Goal: Task Accomplishment & Management: Manage account settings

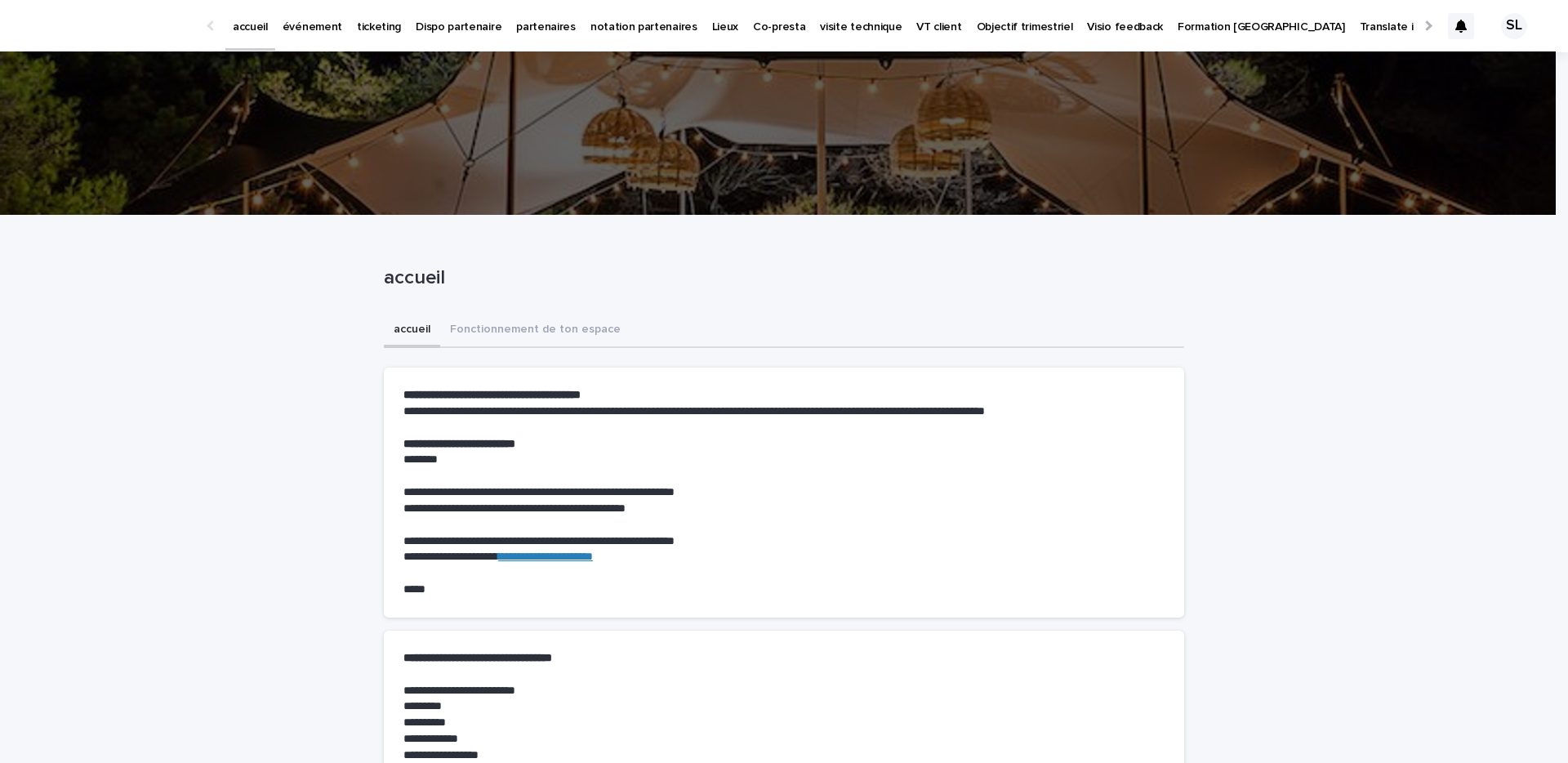
click at [416, 23] on p "Dispo partenaire" at bounding box center [459, 17] width 86 height 35
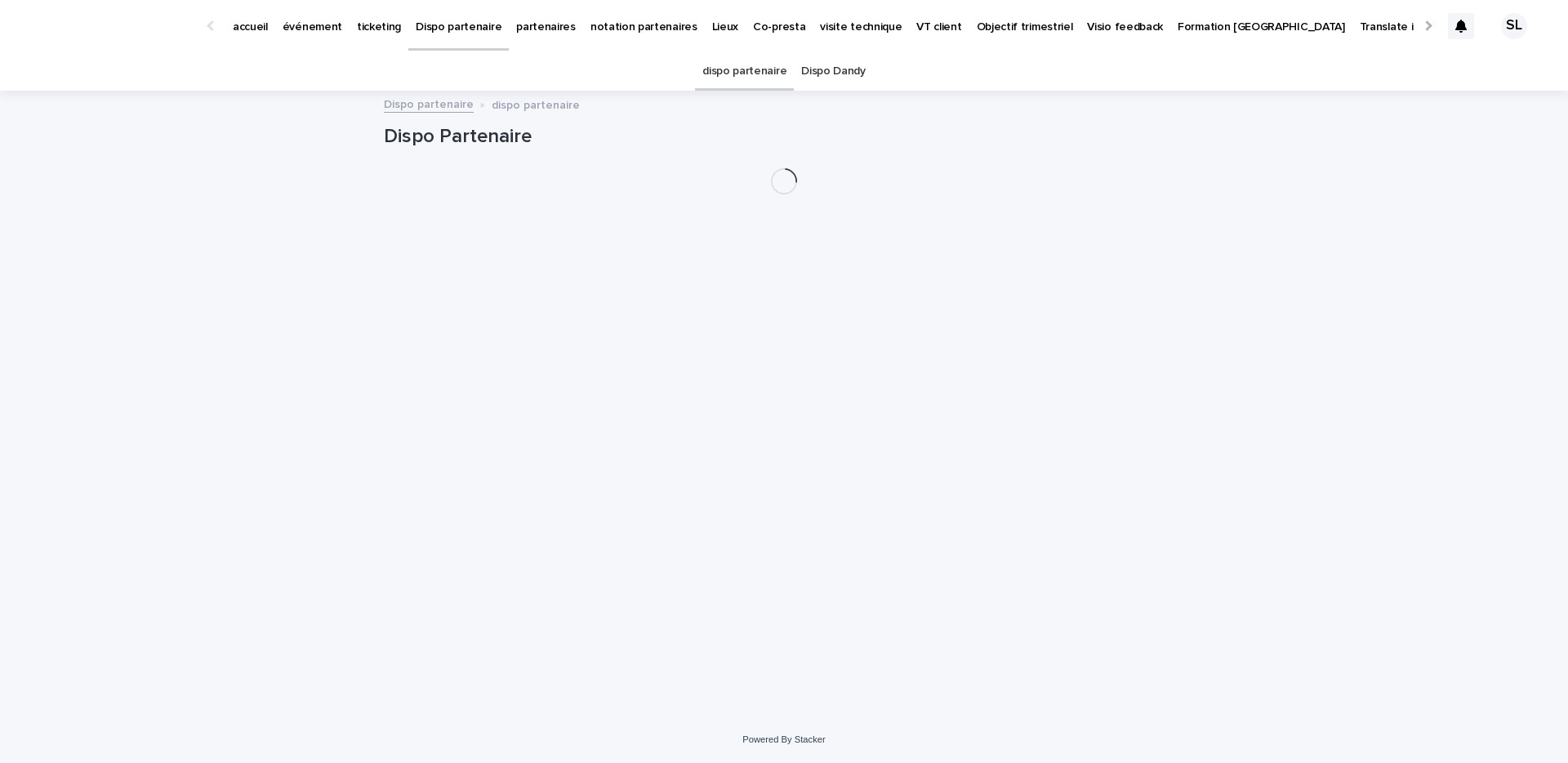
click at [376, 29] on p "ticketing" at bounding box center [379, 17] width 44 height 35
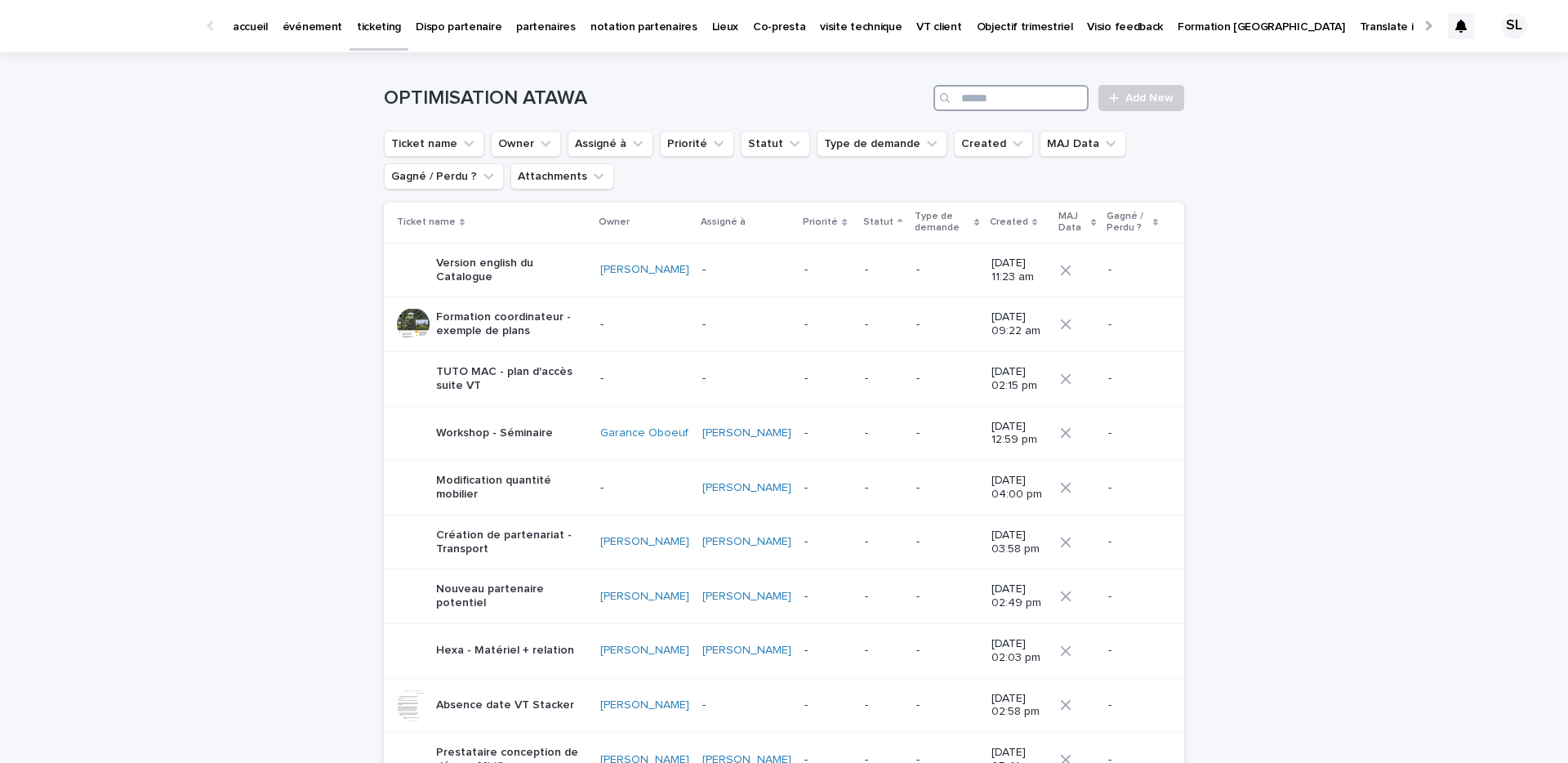
click at [978, 89] on input "Search" at bounding box center [1012, 98] width 155 height 26
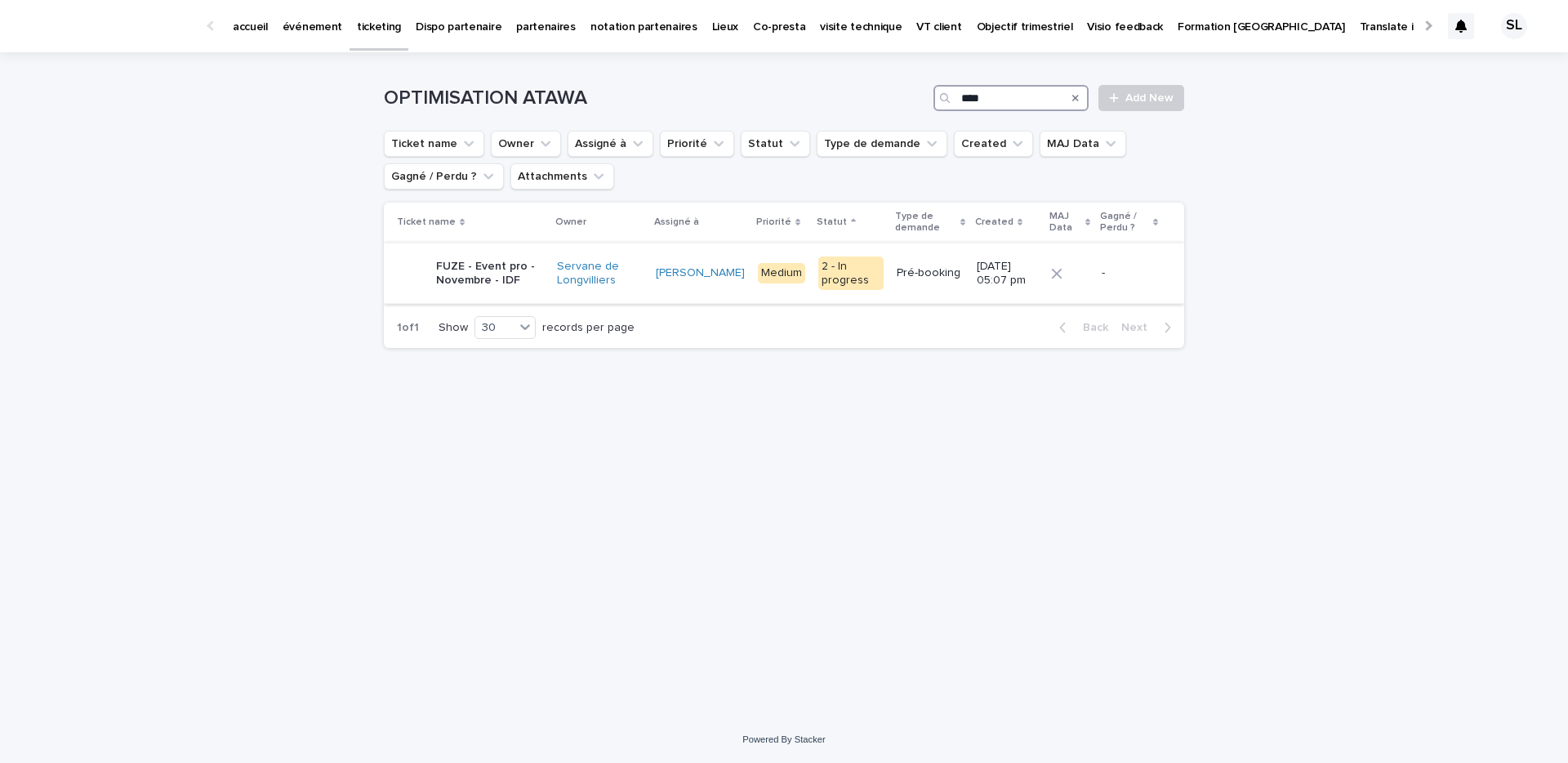
type input "****"
click at [466, 260] on p "FUZE - Event pro - Novembre - IDF" at bounding box center [490, 273] width 108 height 27
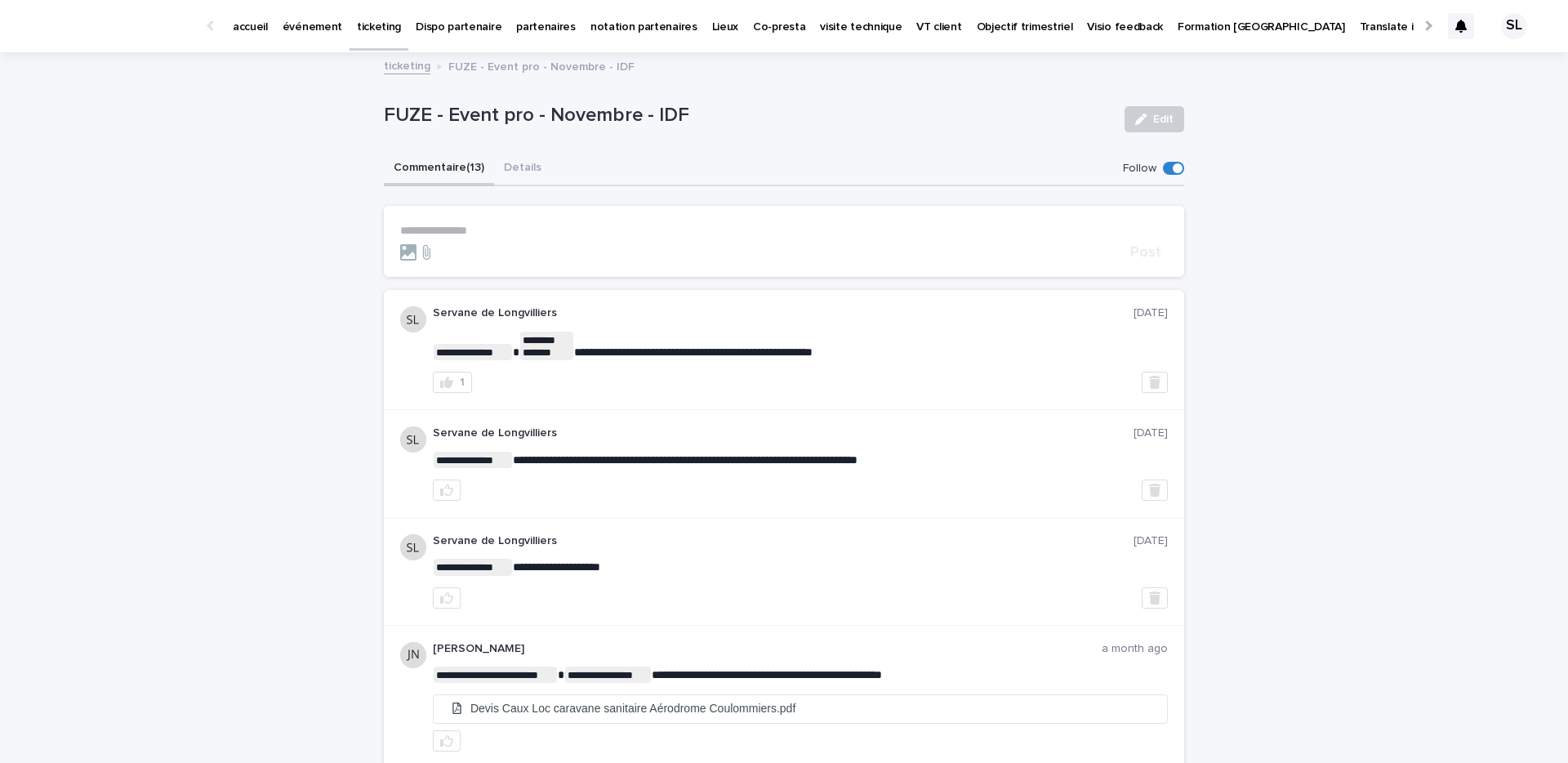
click at [547, 177] on div "Commentaire (13) Details" at bounding box center [784, 169] width 800 height 35
click at [523, 165] on button "Details" at bounding box center [523, 169] width 58 height 35
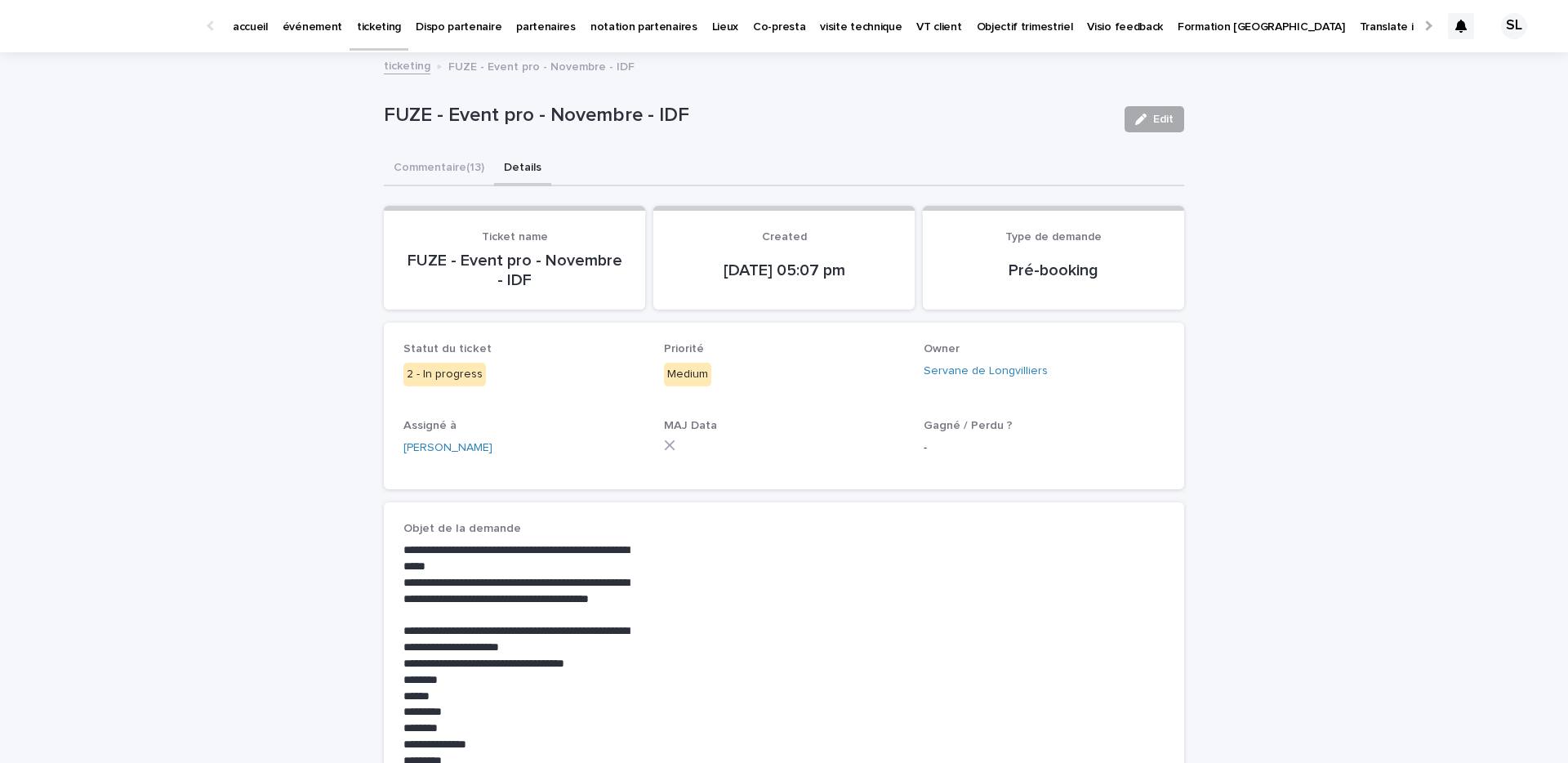
click at [1144, 114] on div "button" at bounding box center [1144, 119] width 18 height 12
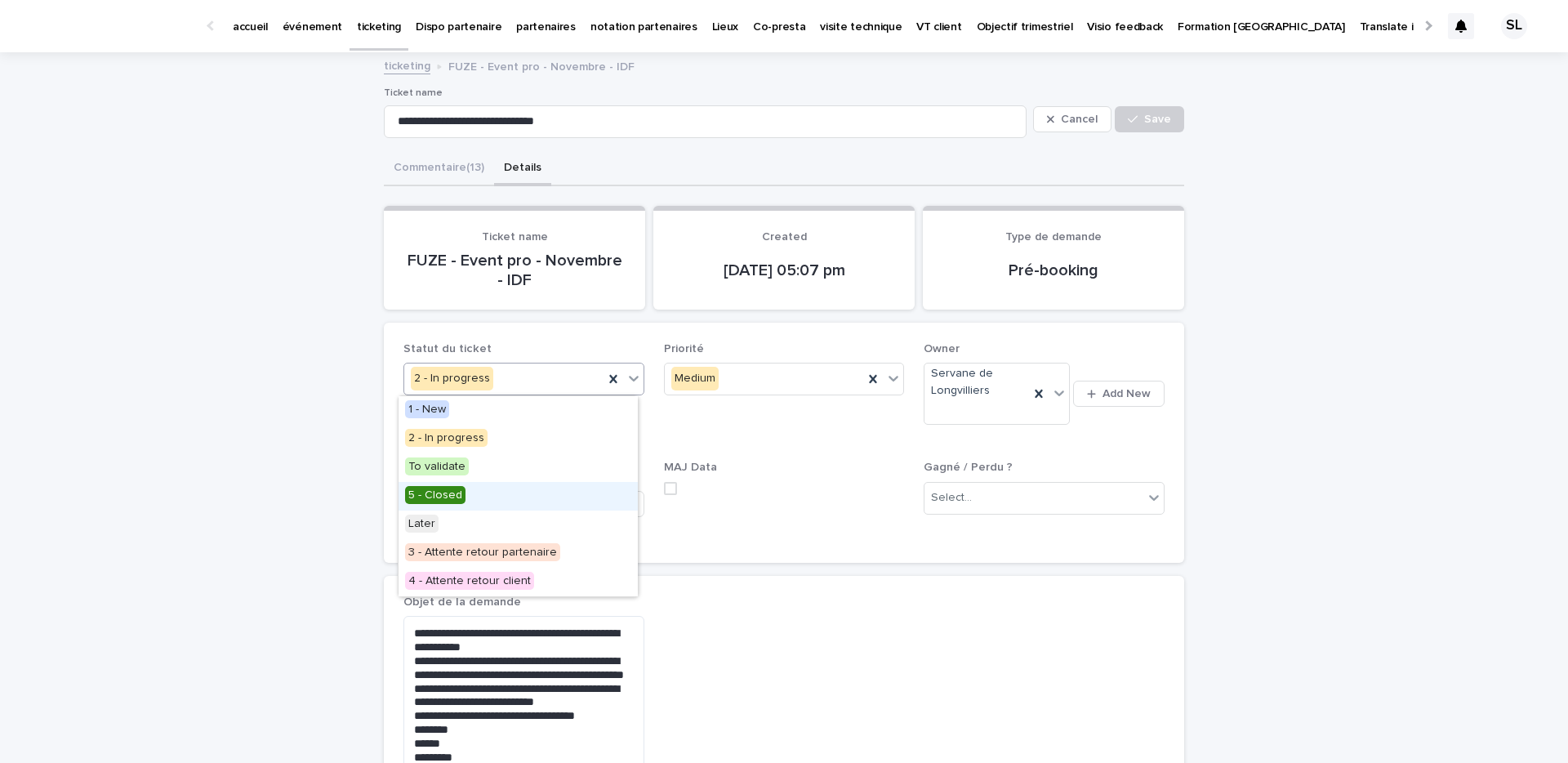
click at [468, 488] on div "5 - Closed" at bounding box center [518, 495] width 239 height 28
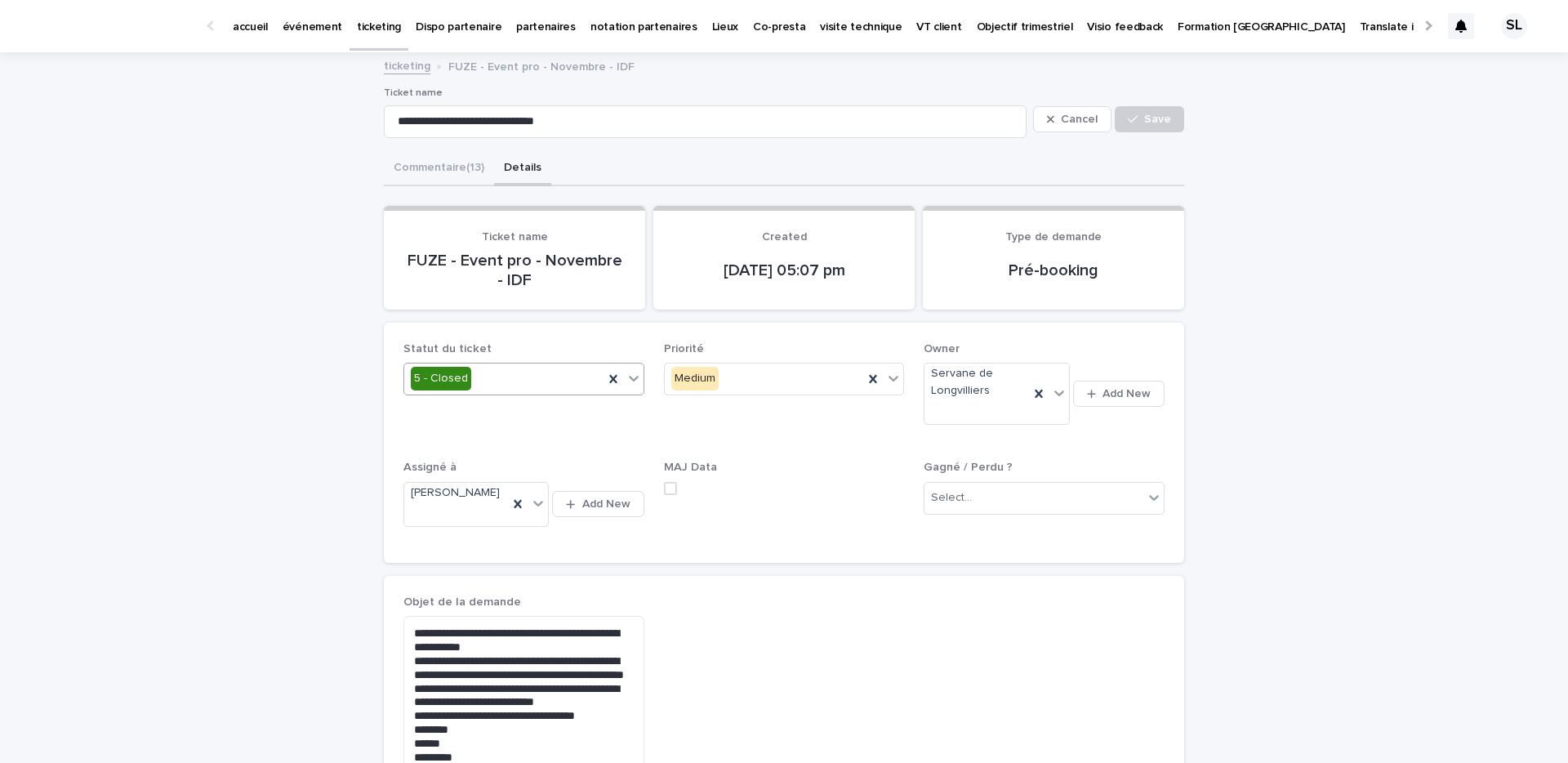
click at [988, 518] on div "[PERSON_NAME] / Perdu ? Select..." at bounding box center [1044, 493] width 241 height 66
click at [986, 504] on div "Select..." at bounding box center [1034, 497] width 219 height 26
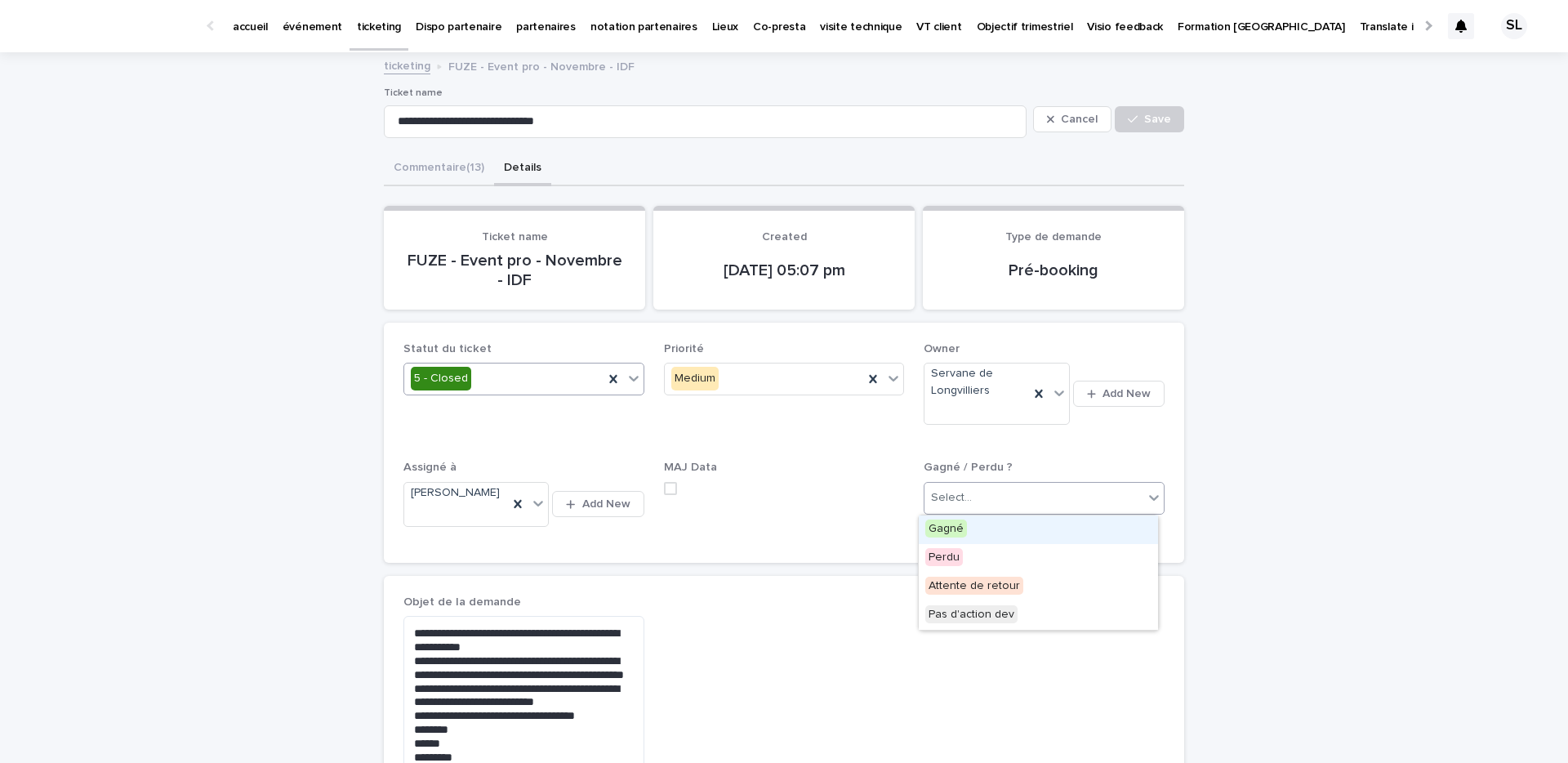
click at [973, 526] on div "Gagné" at bounding box center [1039, 529] width 239 height 28
click at [417, 123] on input "**********" at bounding box center [705, 122] width 642 height 33
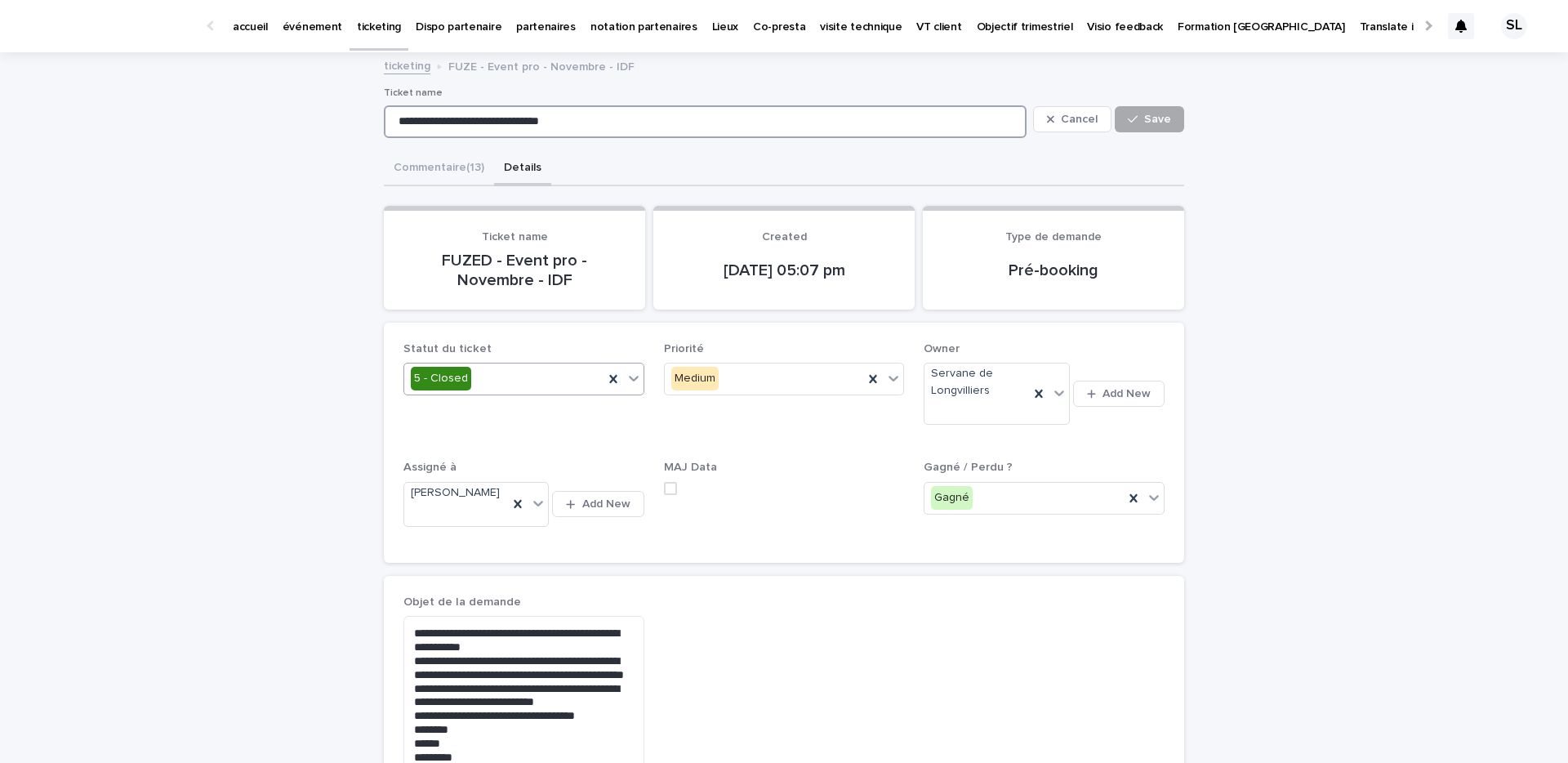
type input "**********"
click at [1144, 116] on span "Save" at bounding box center [1157, 119] width 26 height 12
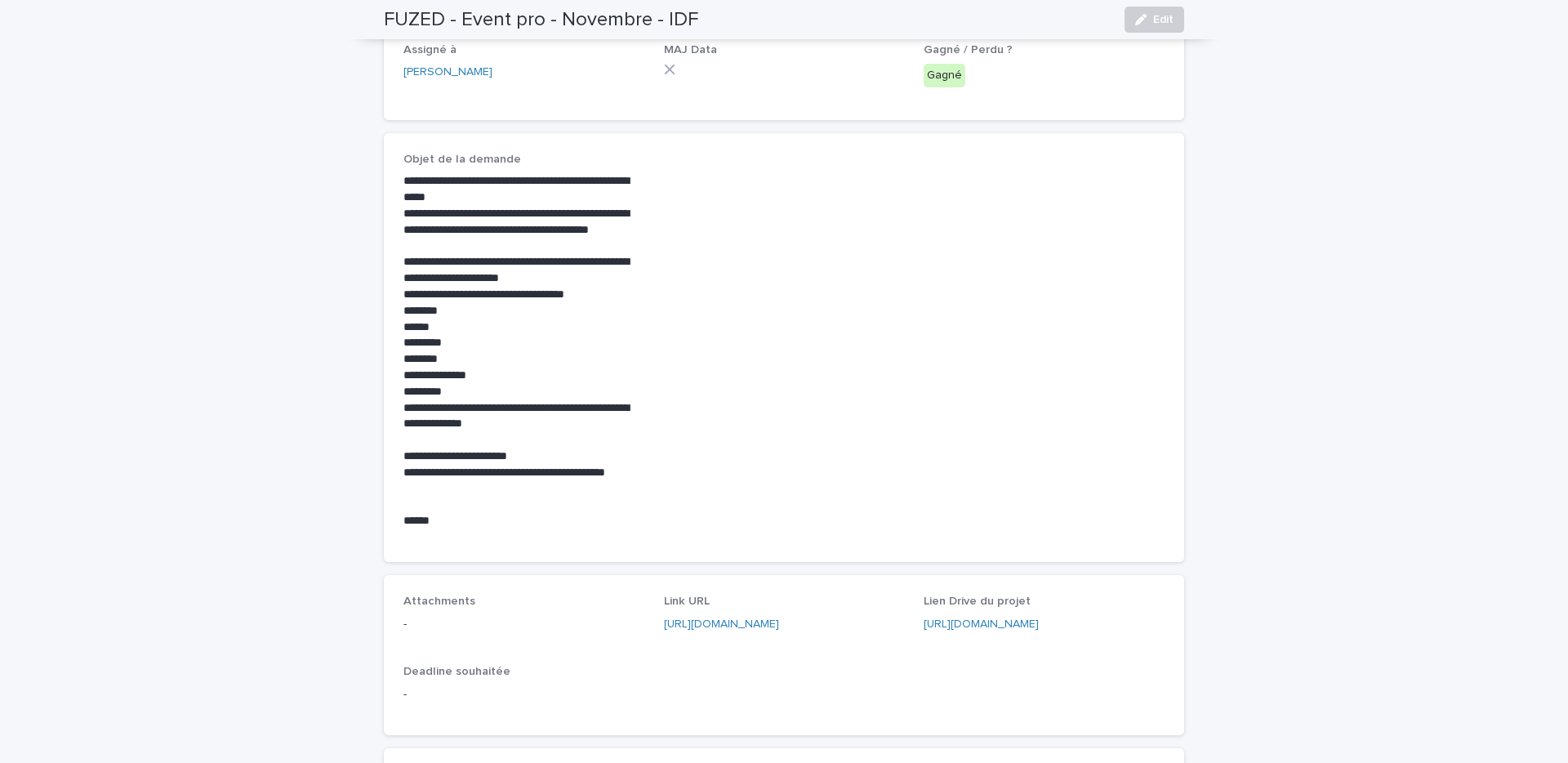
scroll to position [374, 0]
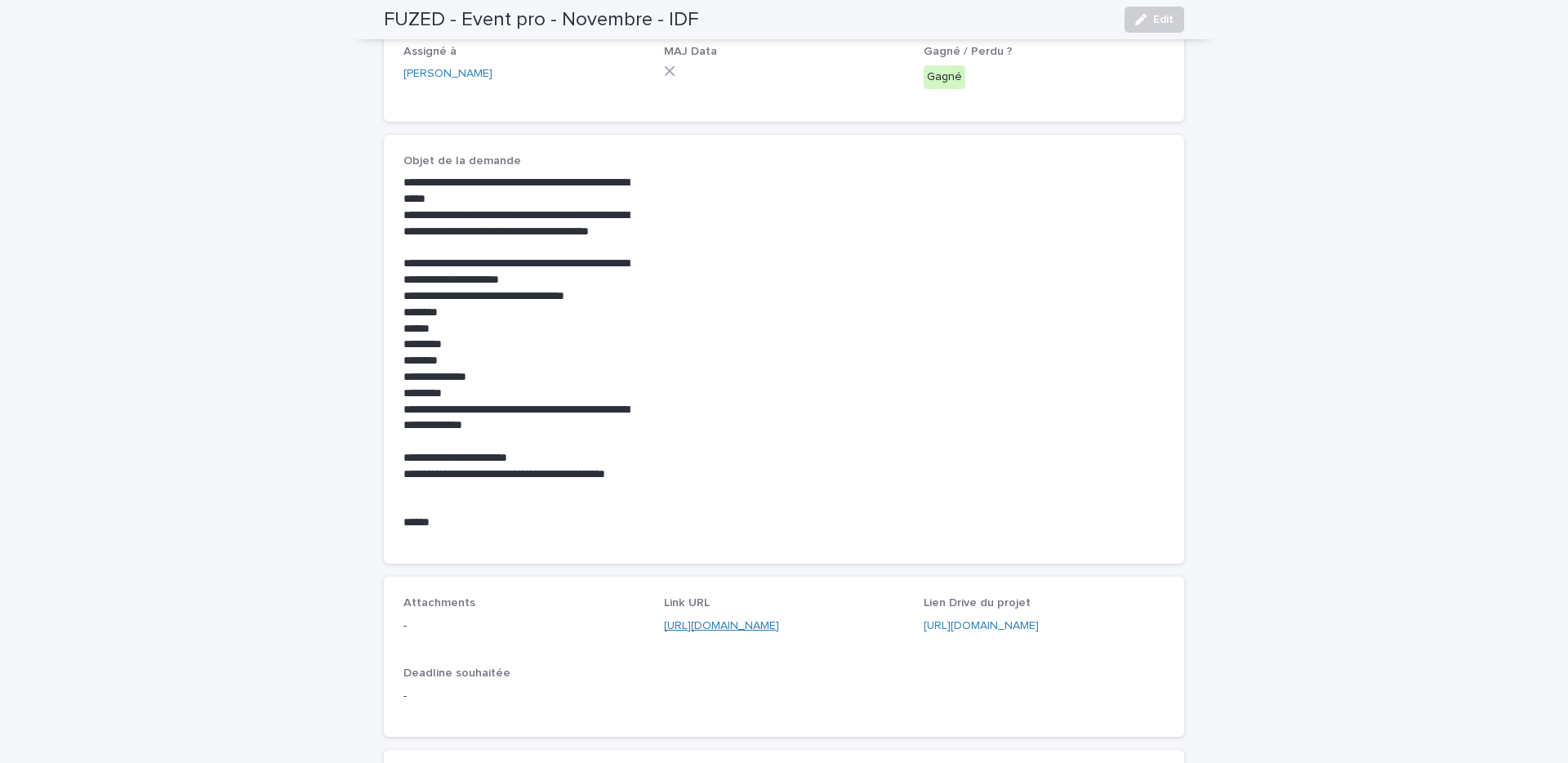
click at [762, 629] on link "[URL][DOMAIN_NAME]" at bounding box center [722, 625] width 115 height 12
